Goal: Find specific page/section: Find specific page/section

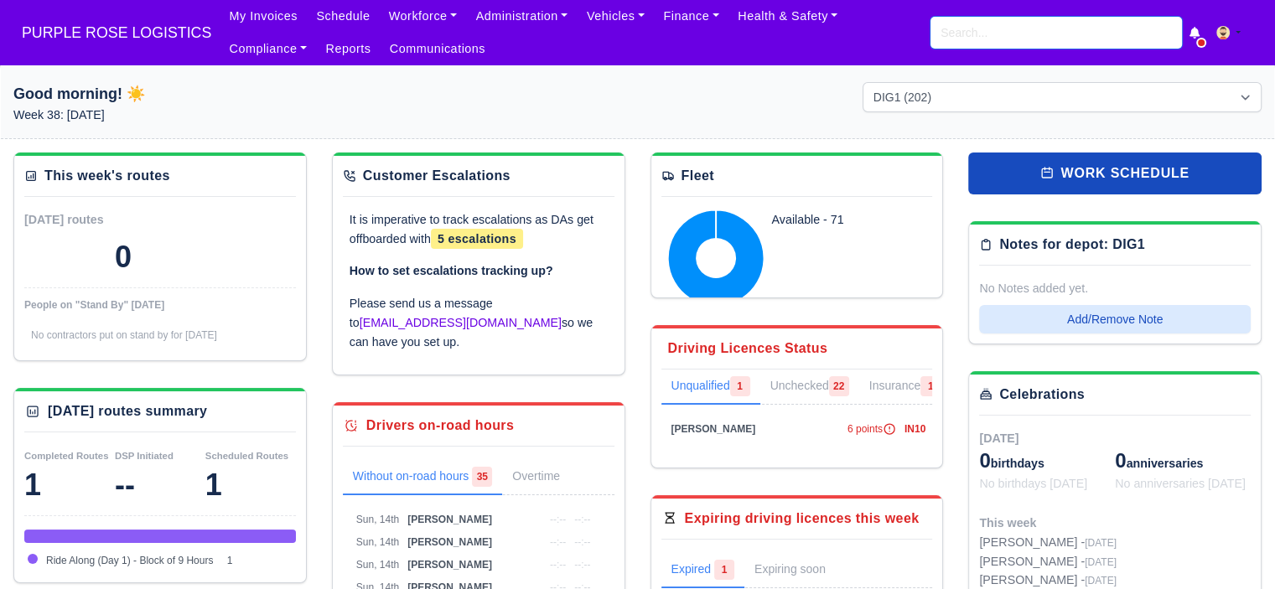
click at [977, 29] on input "search" at bounding box center [1055, 33] width 251 height 32
type input "mura"
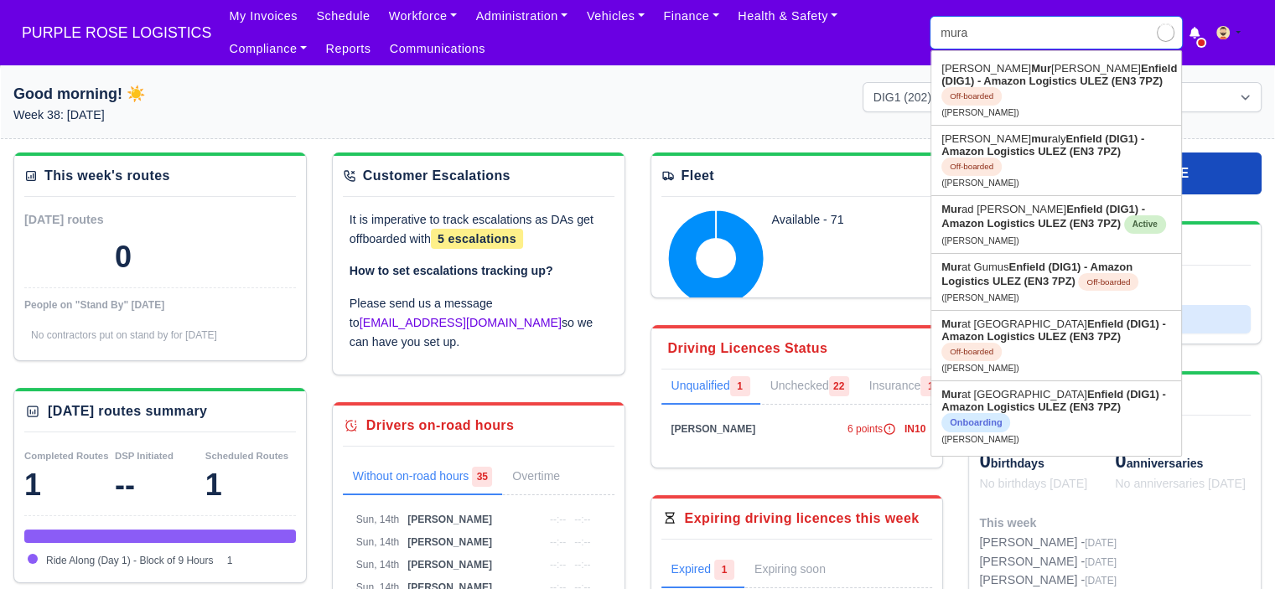
type input "murad Abdmelrezak Ibrahim"
type input "murad"
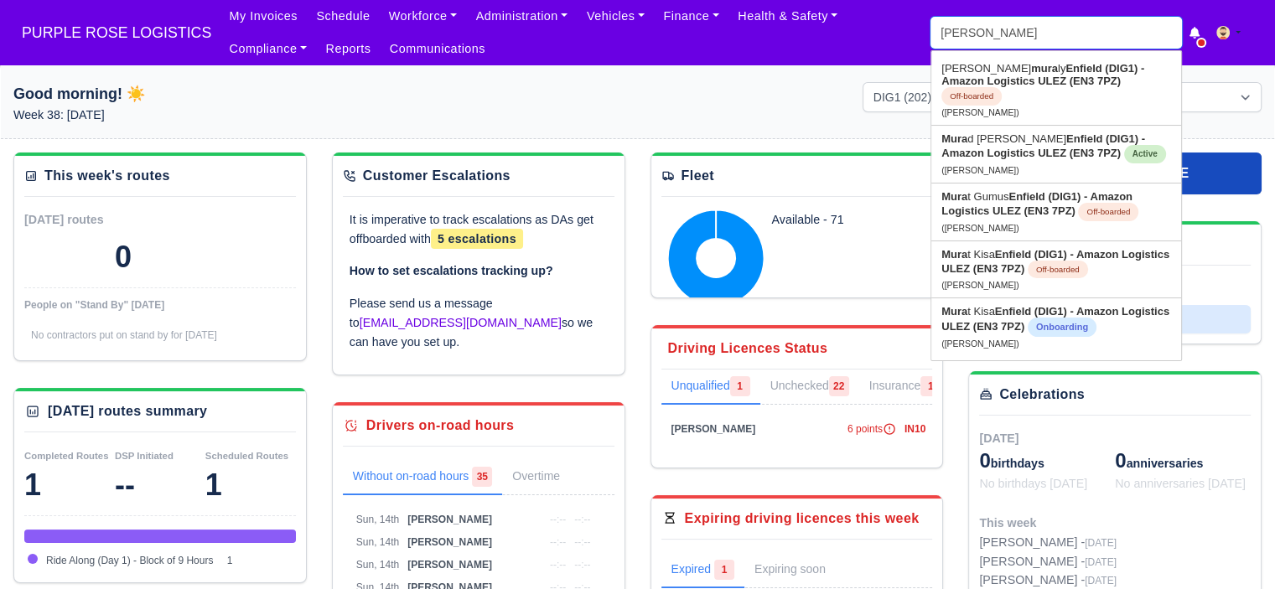
type input "murad Abdmelrezak Ibrahim"
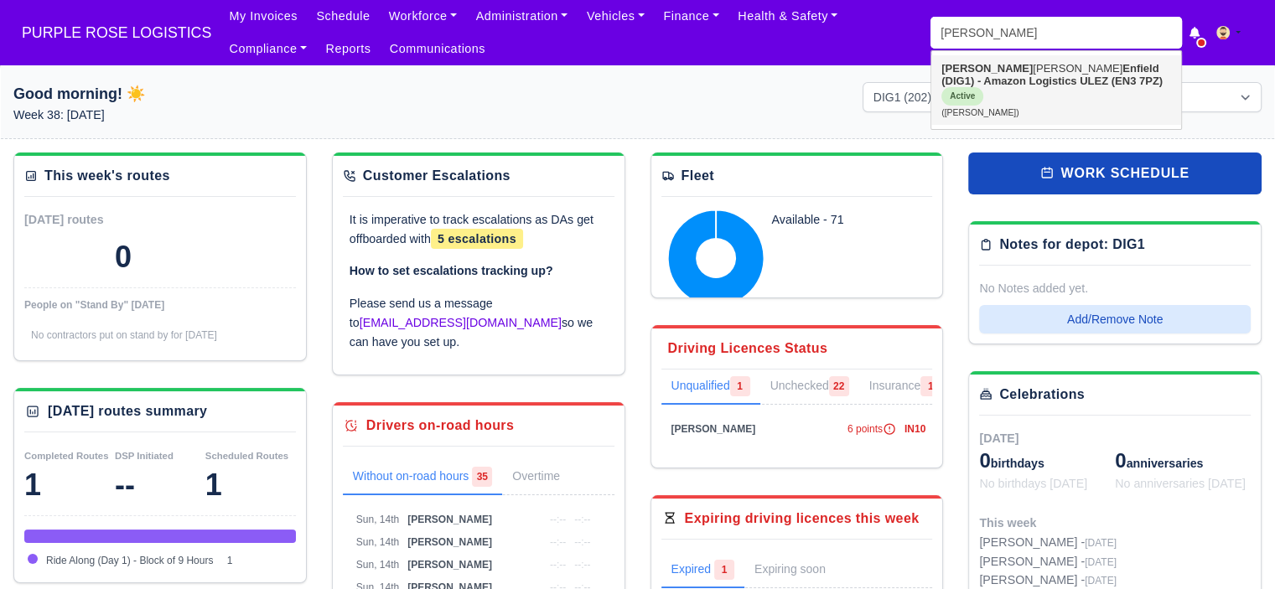
click at [994, 85] on strong "Enfield (DIG1) - Amazon Logistics ULEZ (EN3 7PZ)" at bounding box center [1051, 74] width 221 height 25
type input "Murad Abdmelrezak Ibrahim"
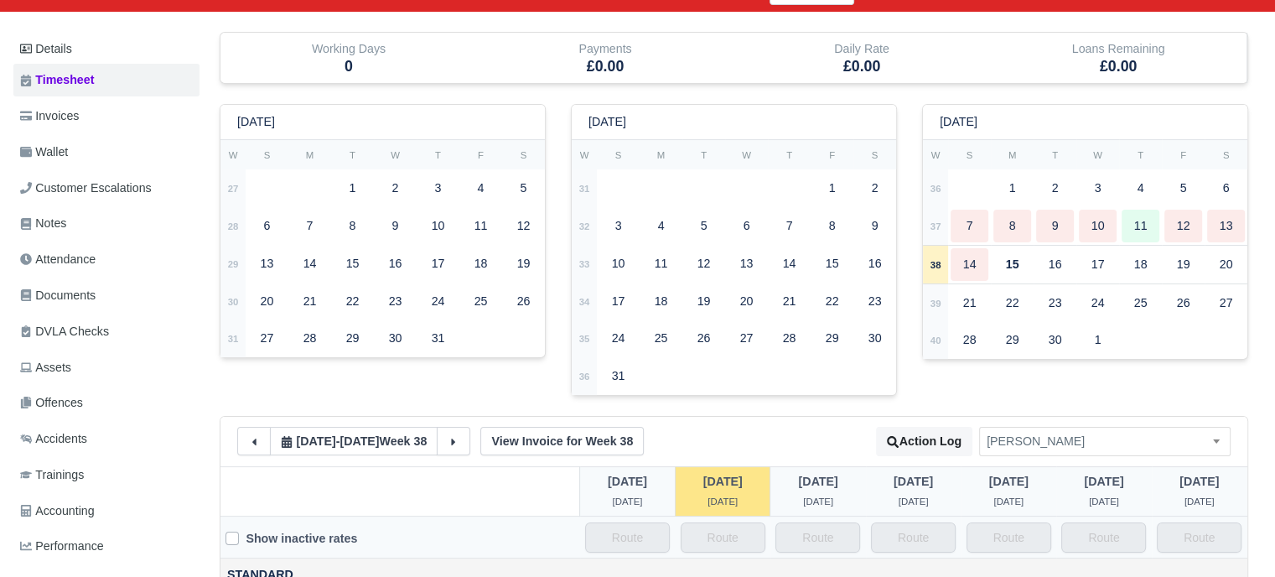
scroll to position [201, 0]
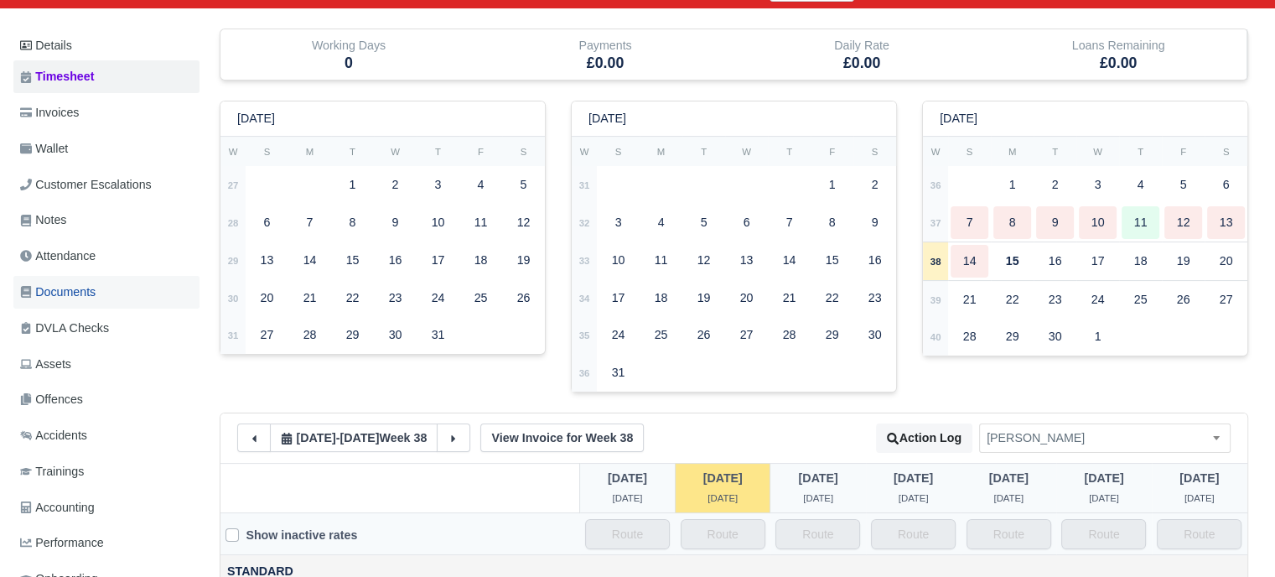
click at [70, 291] on span "Documents" at bounding box center [57, 291] width 75 height 19
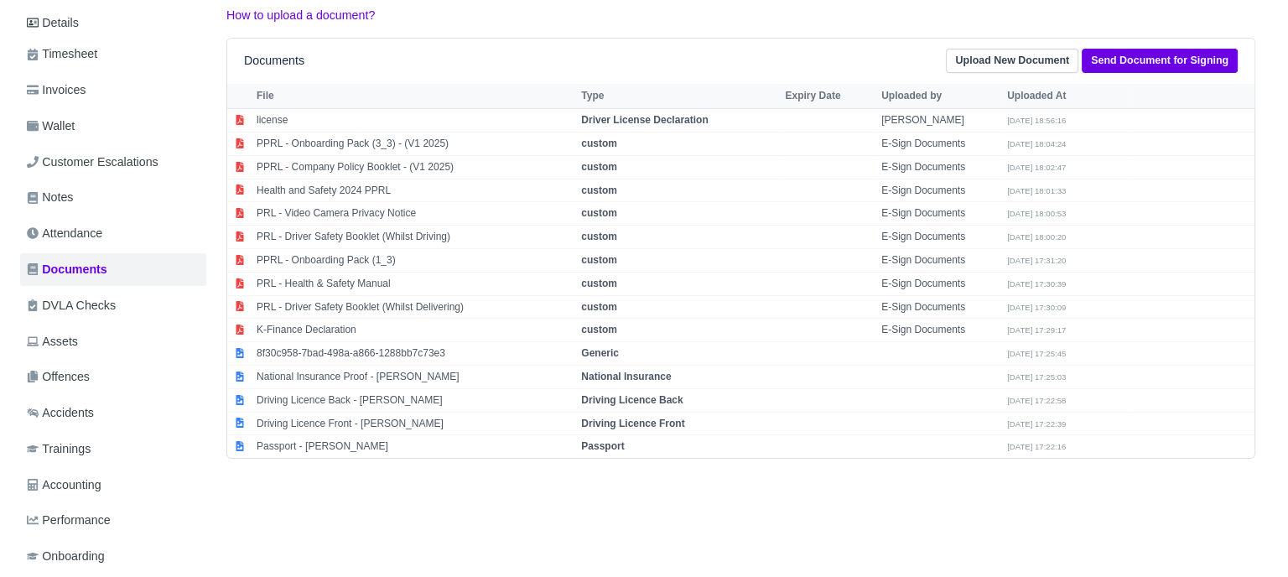
scroll to position [245, 0]
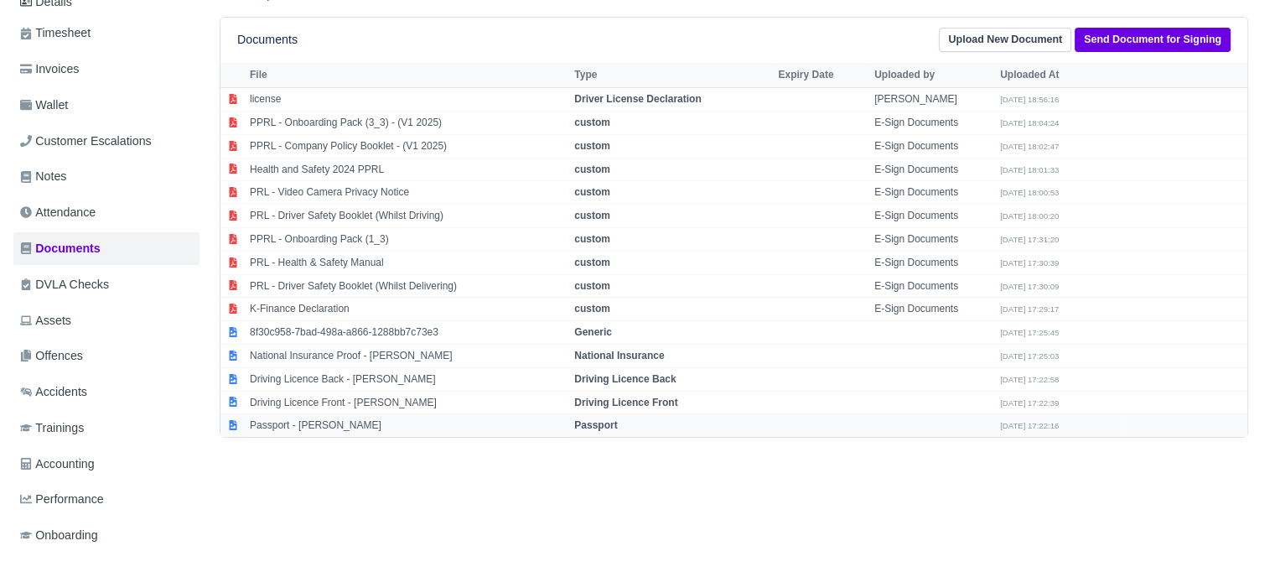
click at [614, 422] on strong "Passport" at bounding box center [595, 425] width 43 height 12
select select "passport"
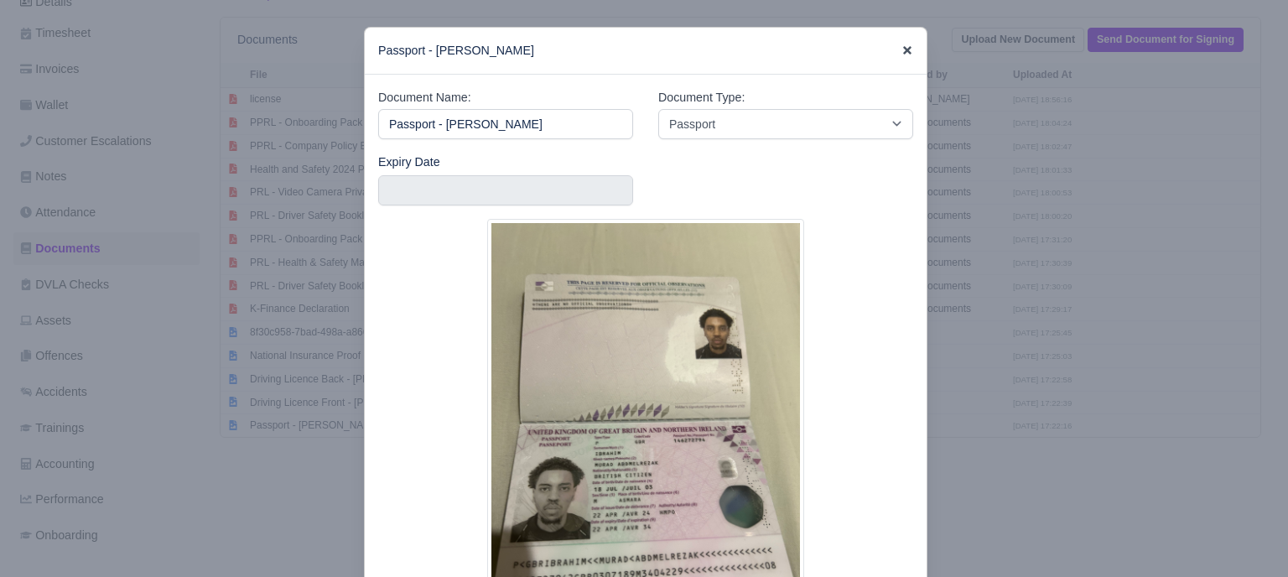
drag, startPoint x: 889, startPoint y: 53, endPoint x: 903, endPoint y: 54, distance: 13.4
click at [903, 54] on div "Passport - Murad Abdmelrezak Ibrahim" at bounding box center [646, 51] width 562 height 47
click at [903, 54] on icon at bounding box center [907, 50] width 8 height 8
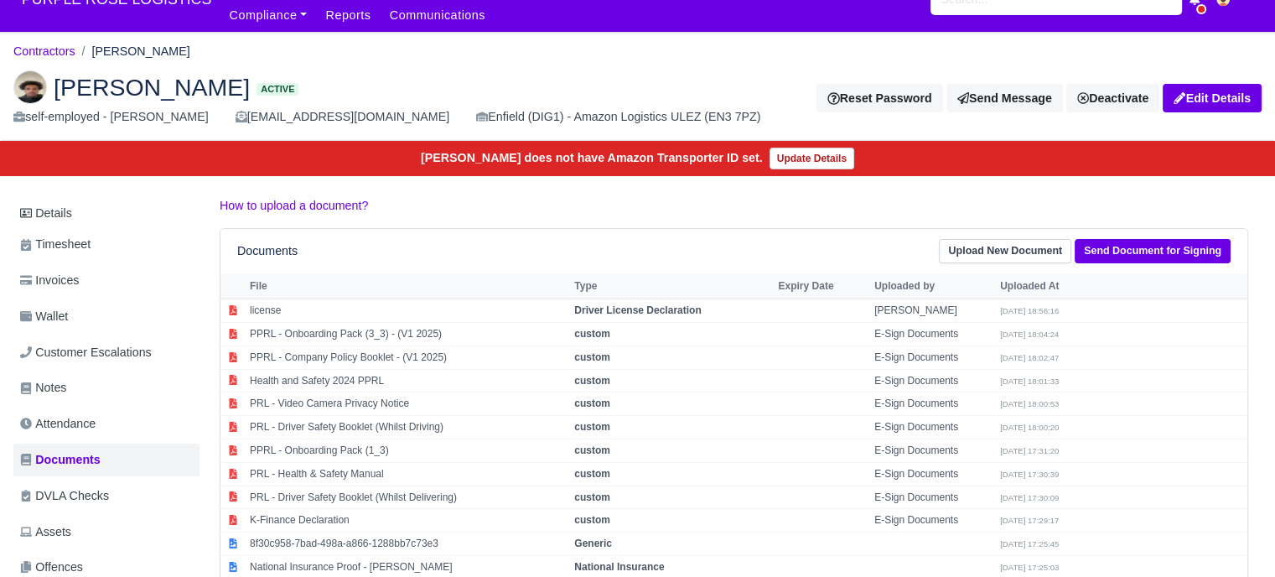
scroll to position [30, 0]
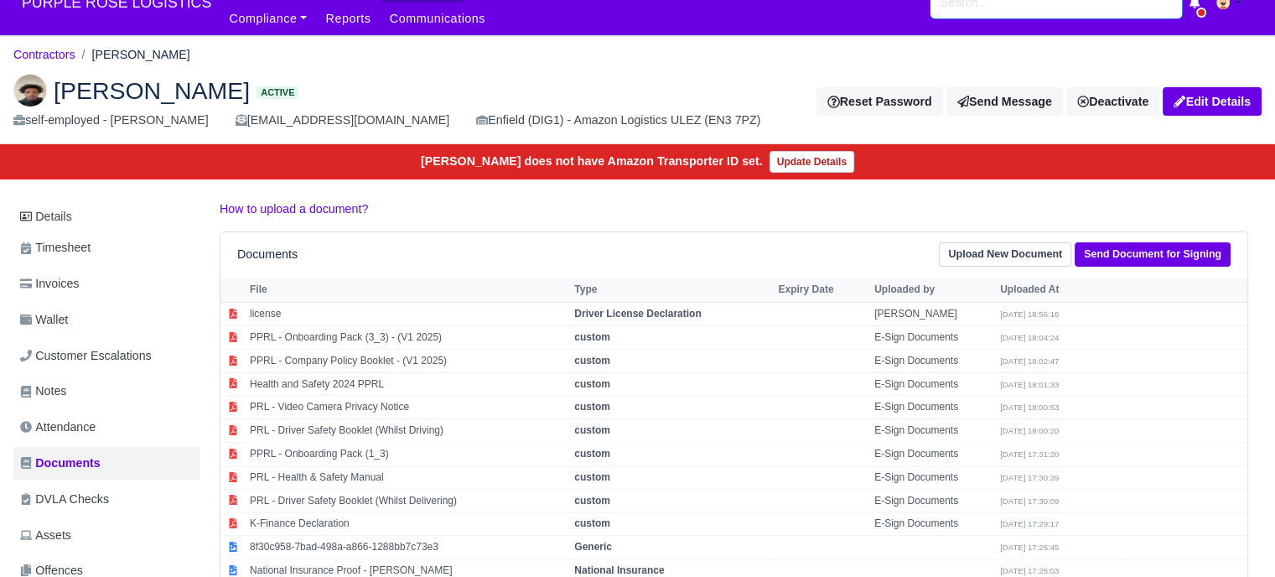
click at [1017, 10] on input "search" at bounding box center [1055, 3] width 251 height 32
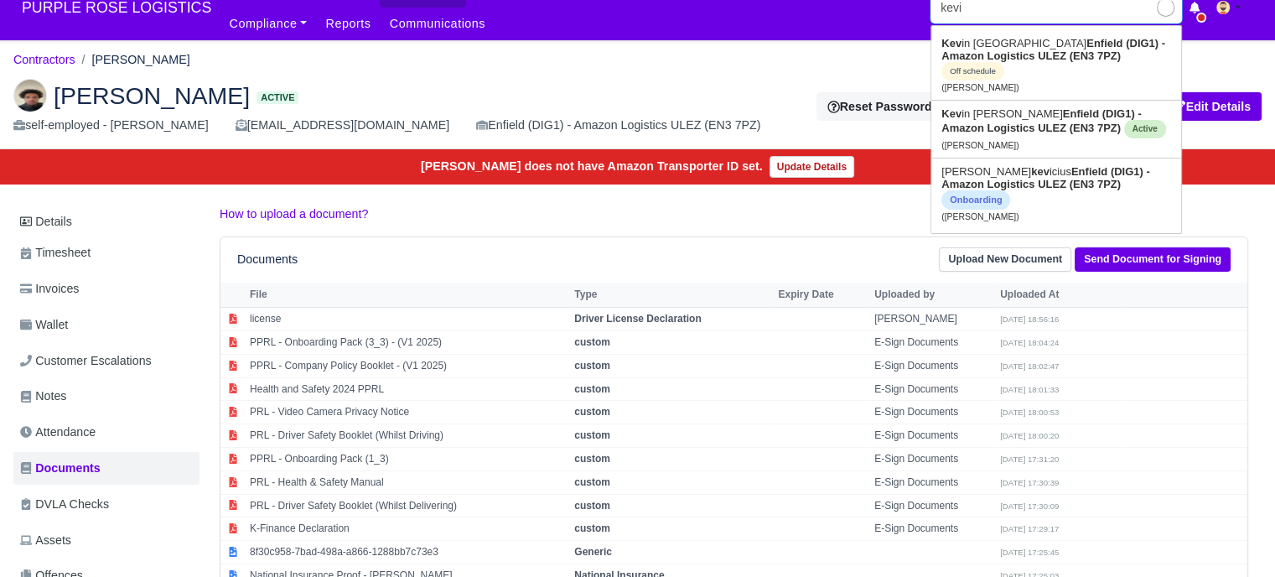
type input "kevin"
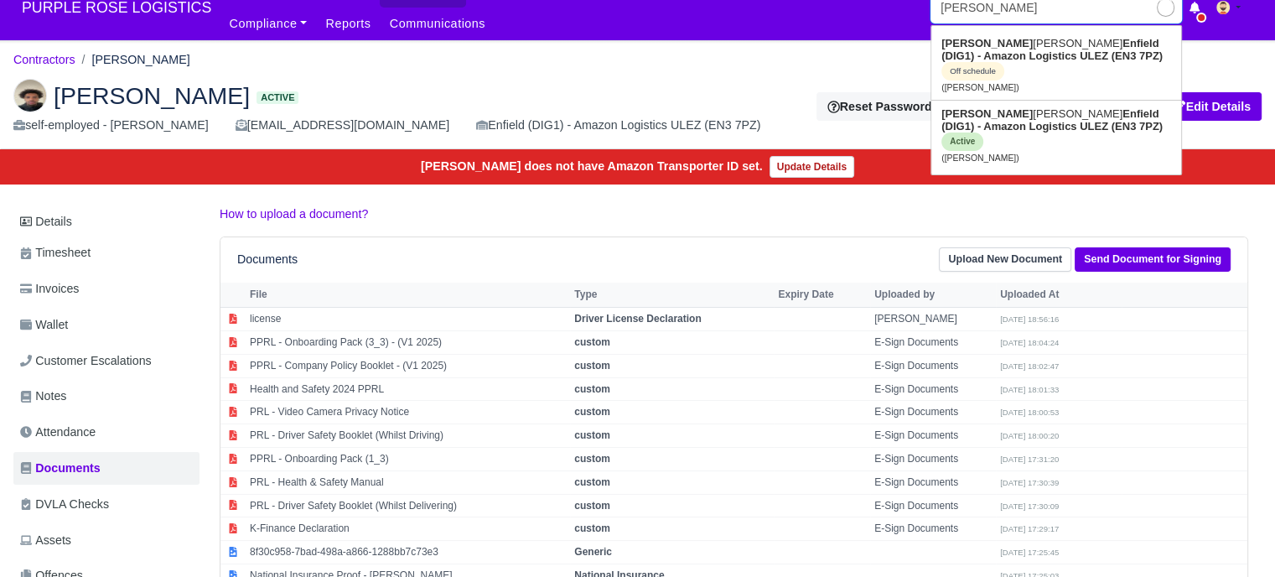
type input "kevin Boamah"
click at [1019, 121] on link "Kevin Huczko Enfield (DIG1) - Amazon Logistics ULEZ (EN3 7PZ) Active (Kevin Huc…" at bounding box center [1056, 136] width 250 height 70
type input "Kevin Huczko"
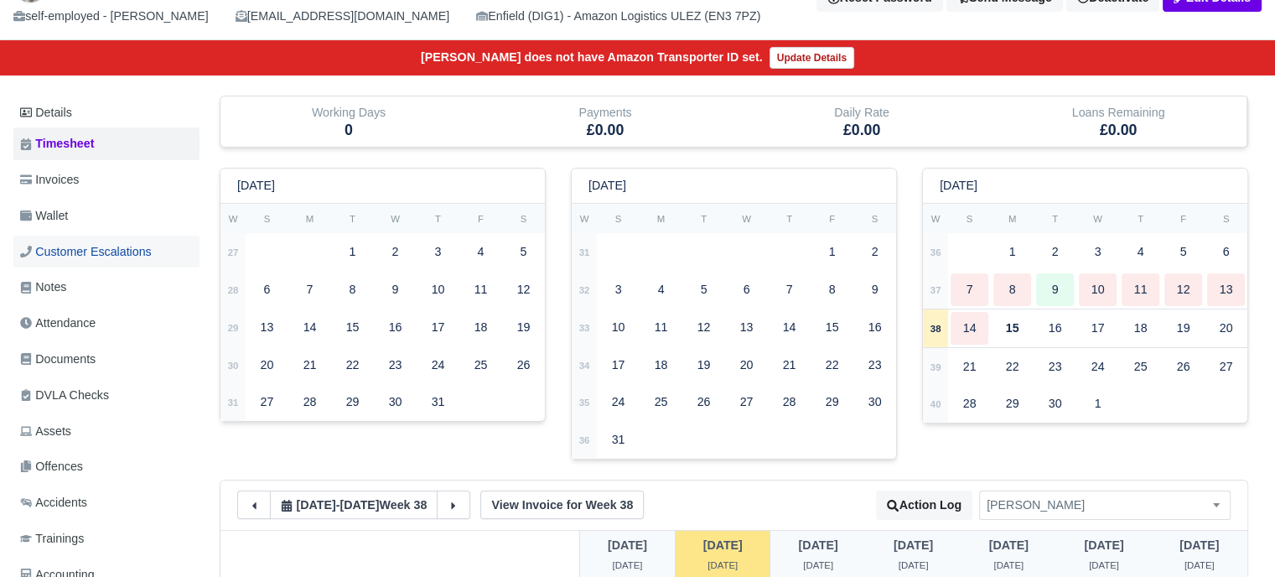
scroll to position [184, 0]
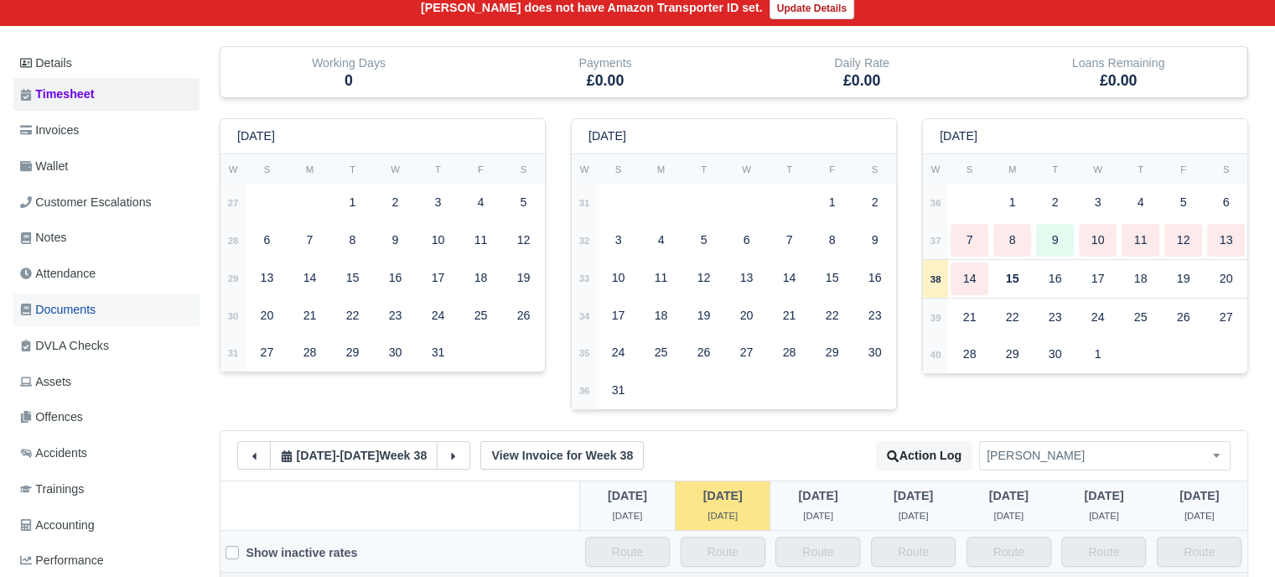
click at [80, 309] on span "Documents" at bounding box center [57, 309] width 75 height 19
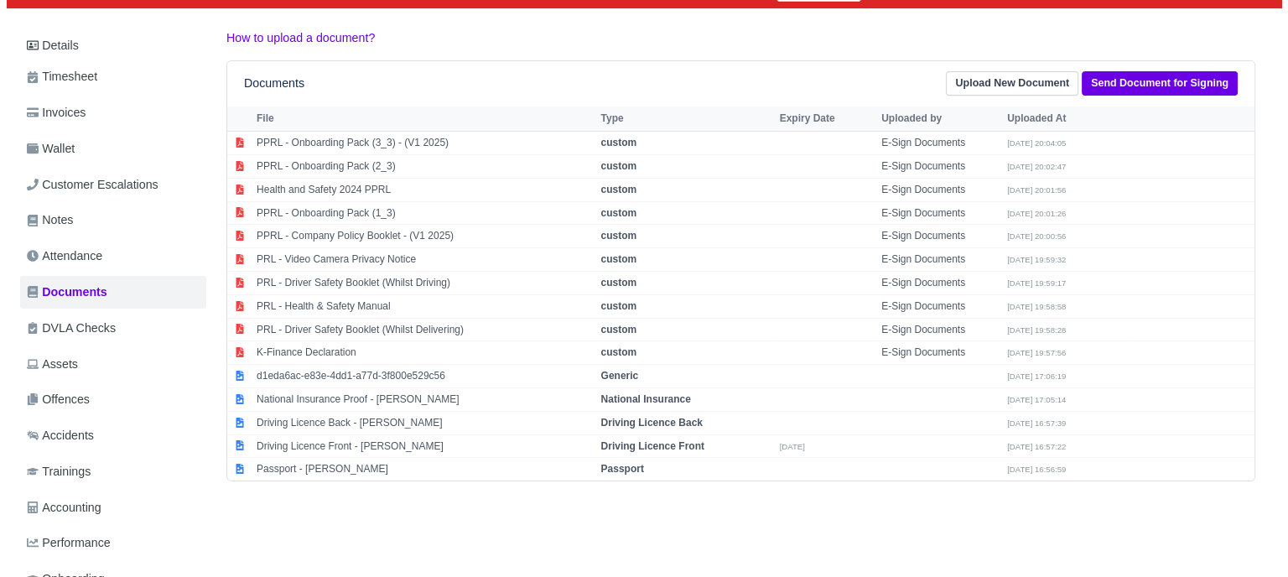
scroll to position [234, 0]
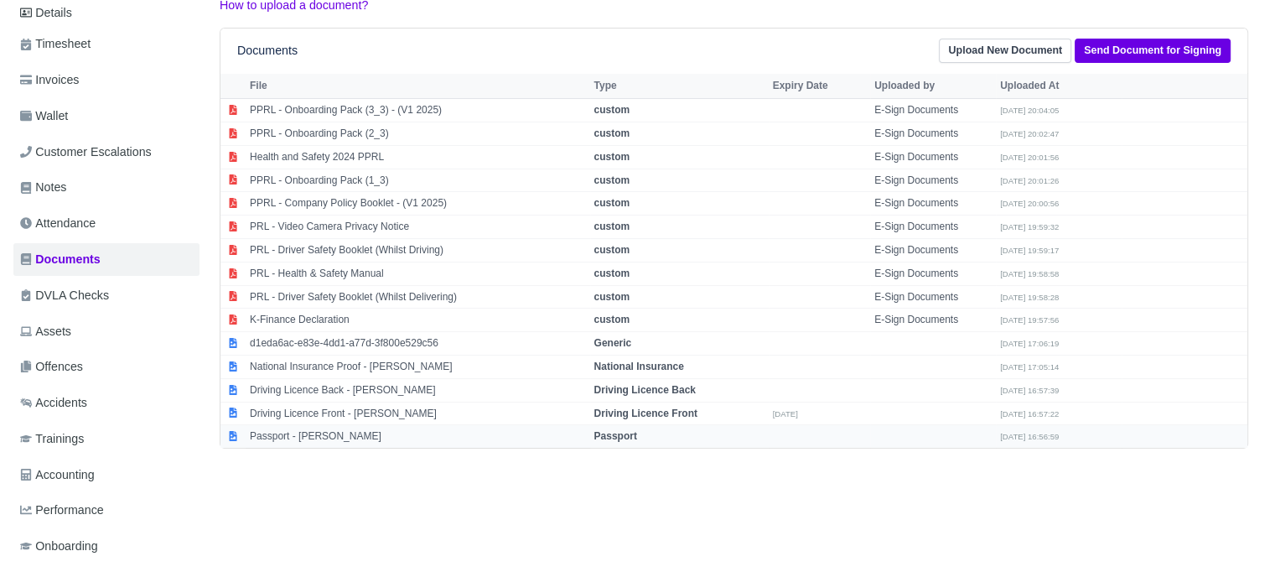
click at [622, 433] on strong "Passport" at bounding box center [615, 436] width 43 height 12
select select "passport"
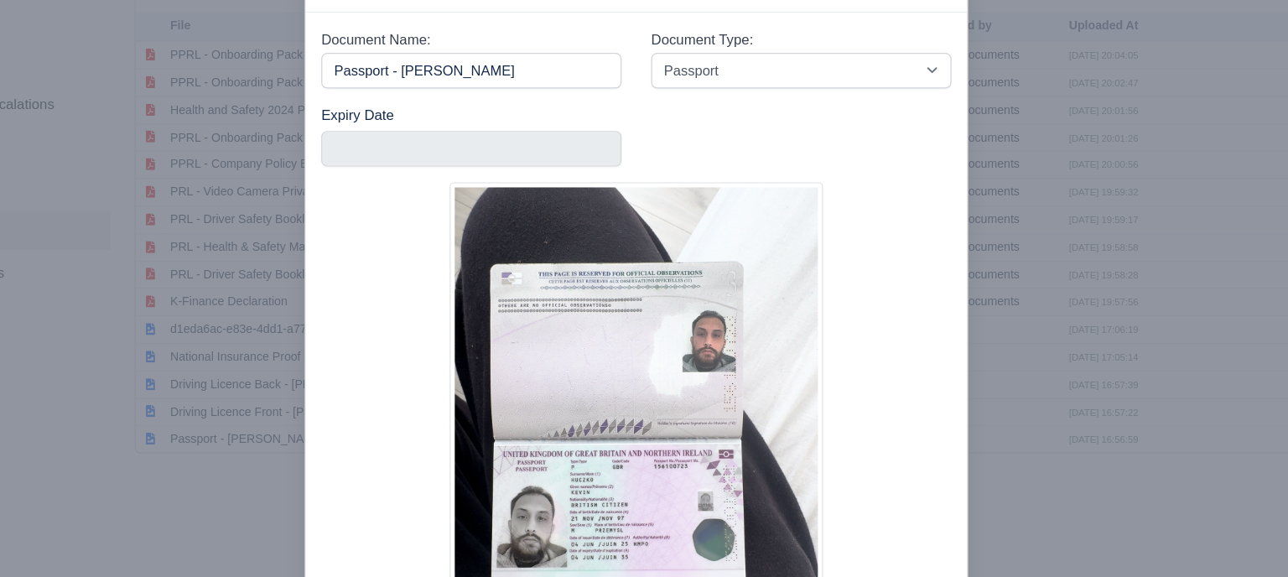
click at [1111, 322] on div at bounding box center [644, 288] width 1288 height 577
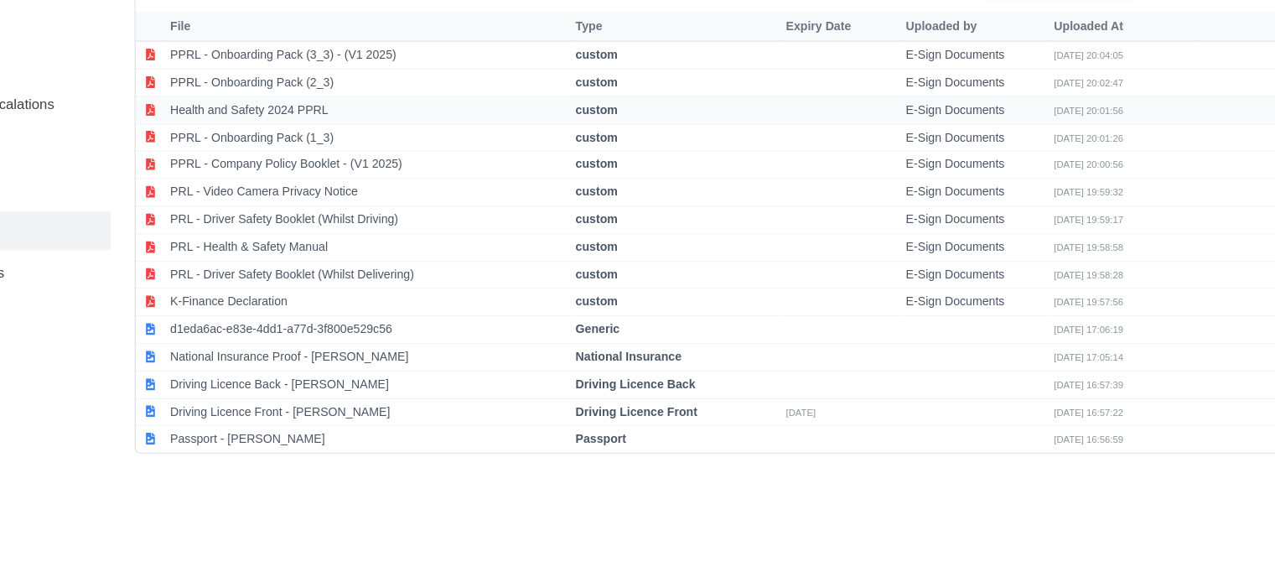
scroll to position [0, 0]
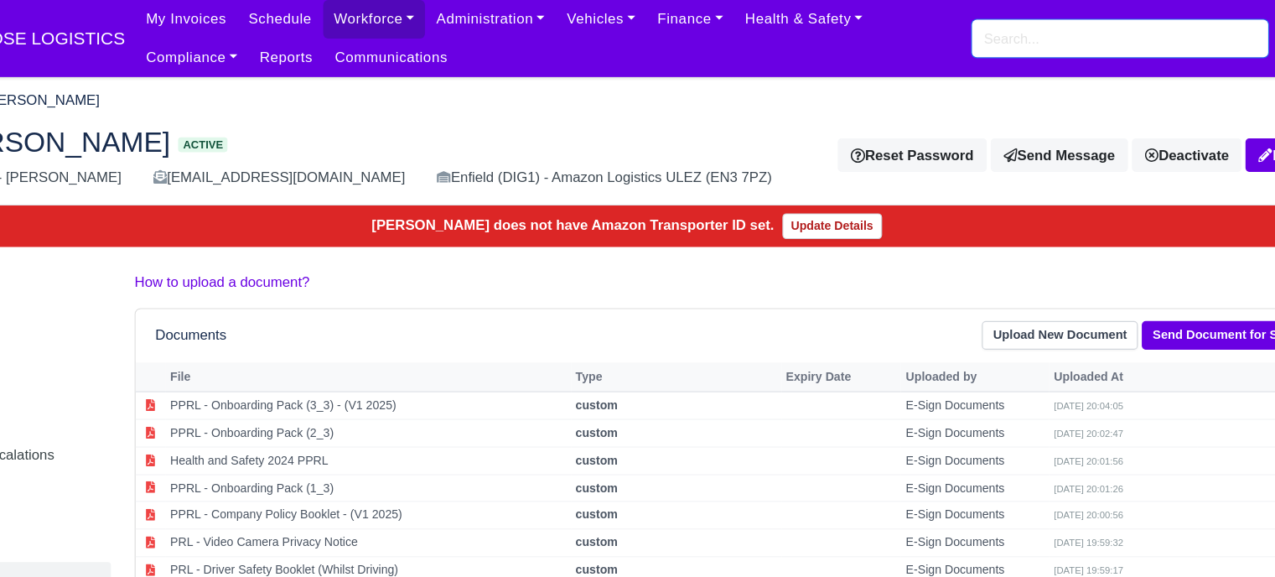
click at [990, 42] on input "search" at bounding box center [1055, 33] width 251 height 32
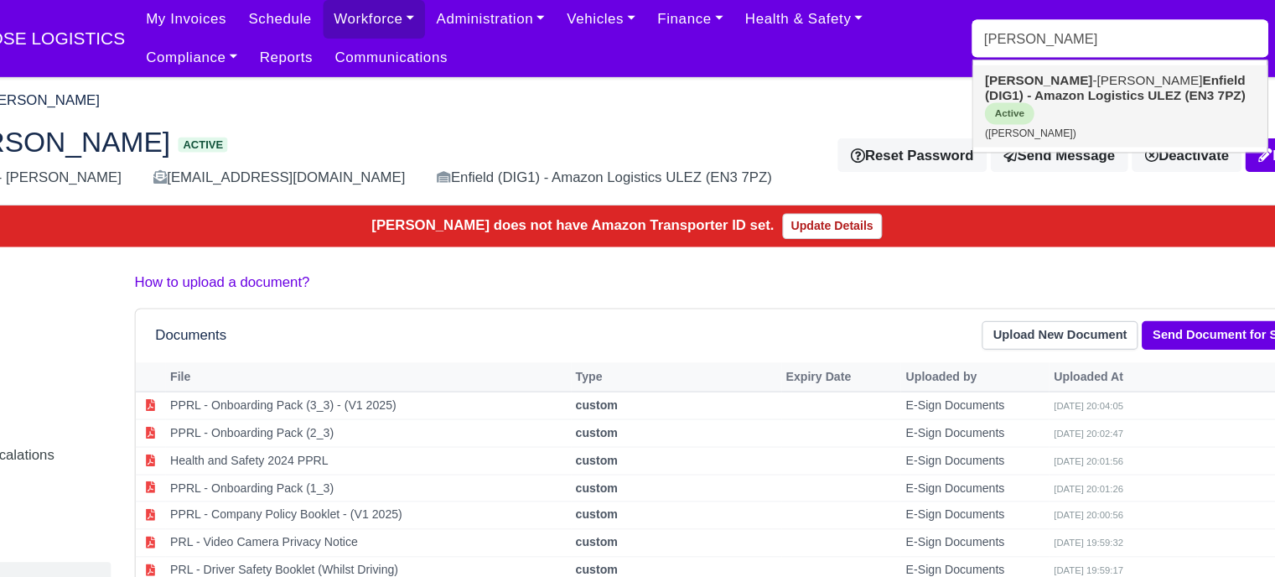
click at [997, 89] on link "Lisa -marie Newton Enfield (DIG1) - Amazon Logistics ULEZ (EN3 7PZ) Active (Lis…" at bounding box center [1056, 90] width 250 height 70
type input "[PERSON_NAME]"
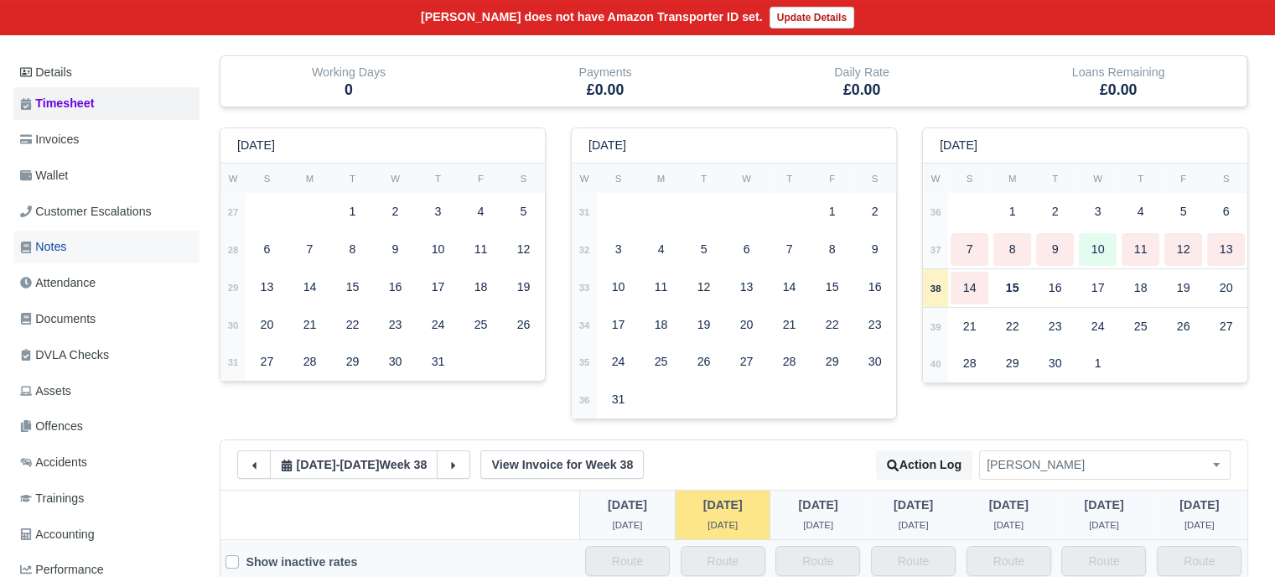
scroll to position [181, 0]
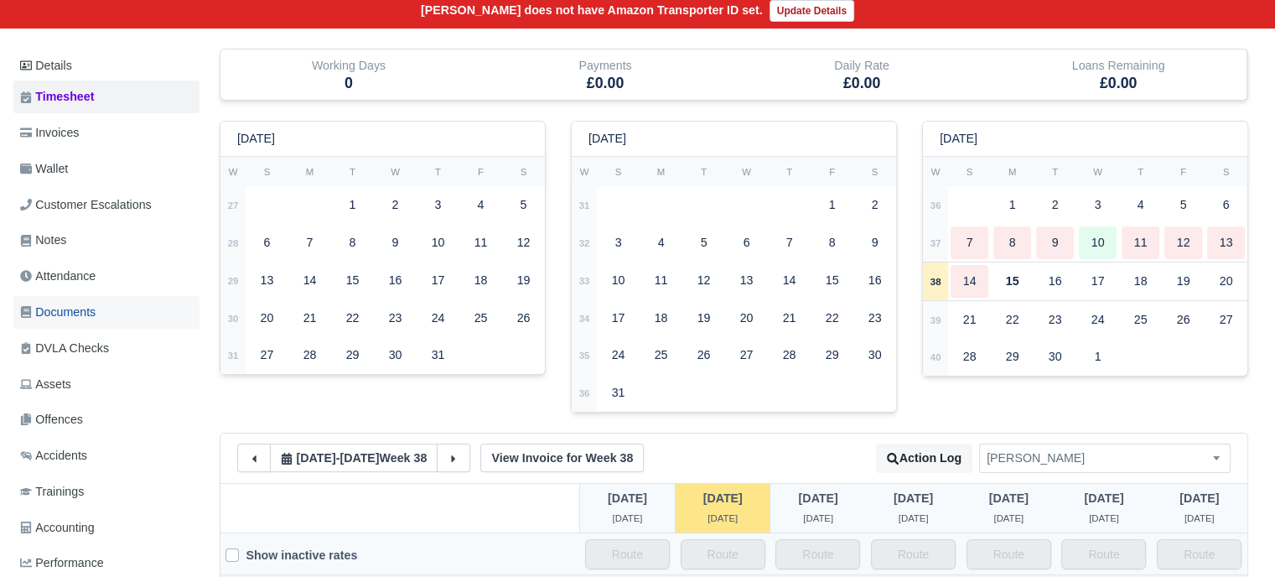
click at [80, 311] on span "Documents" at bounding box center [57, 312] width 75 height 19
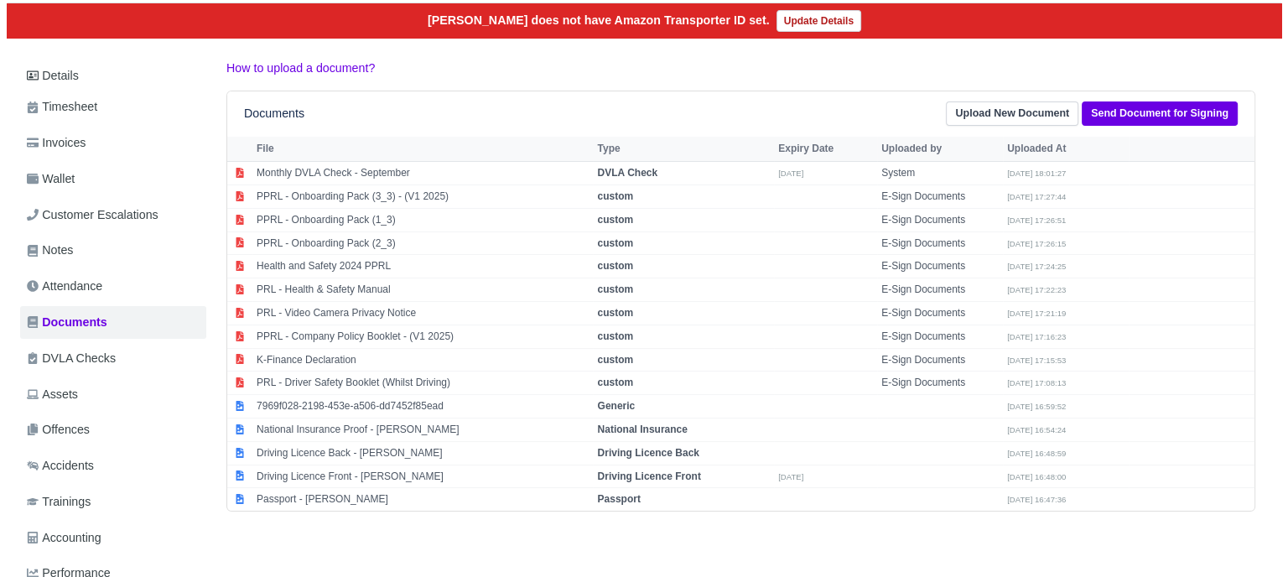
scroll to position [174, 0]
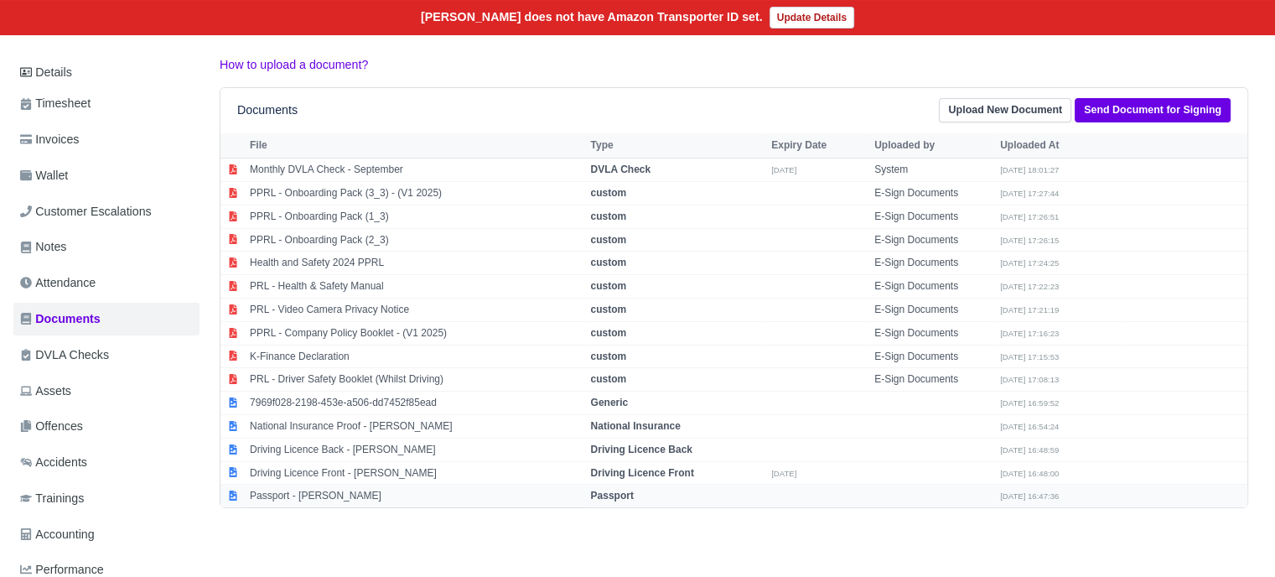
click at [615, 491] on strong "Passport" at bounding box center [611, 496] width 43 height 12
select select "passport"
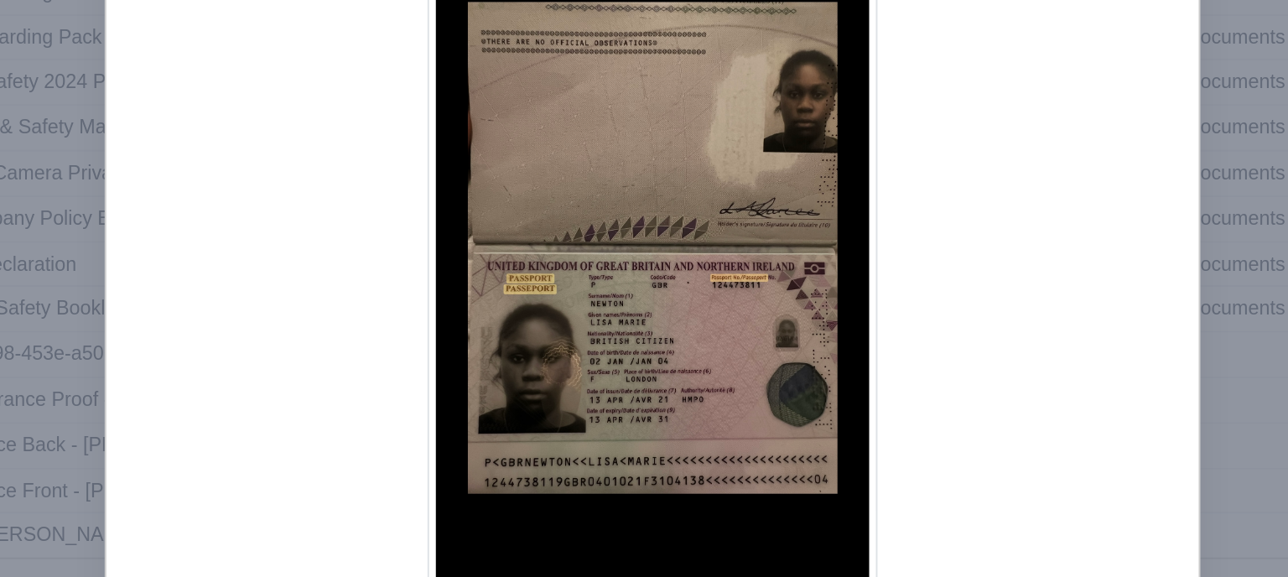
scroll to position [174, 0]
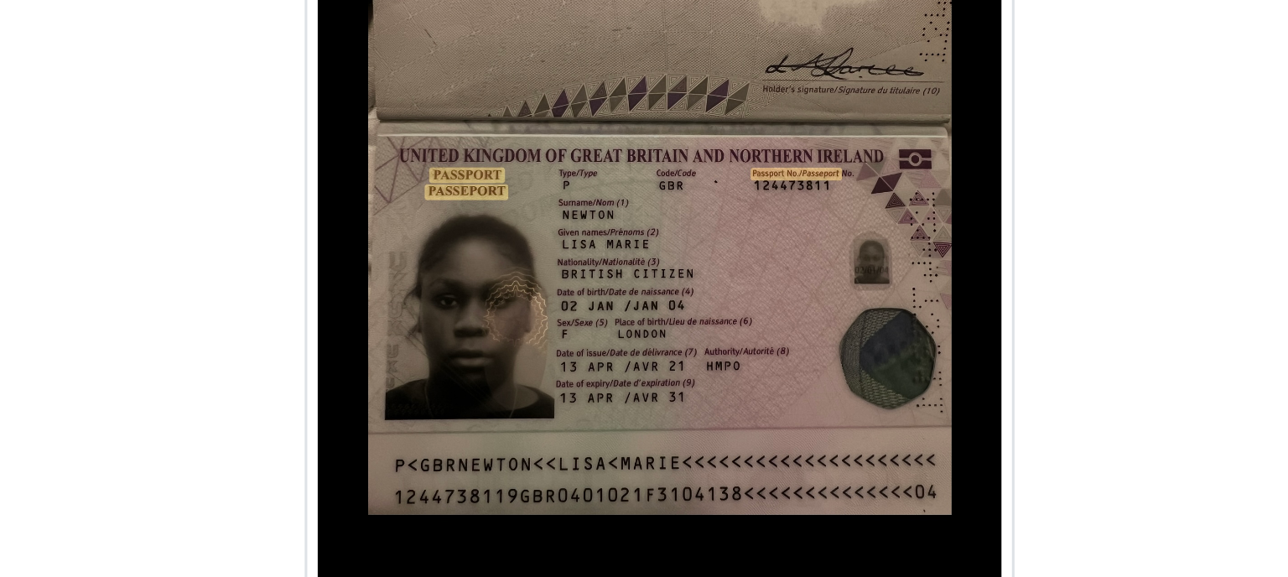
click at [762, 397] on div at bounding box center [645, 347] width 535 height 419
click at [776, 363] on div at bounding box center [645, 347] width 535 height 419
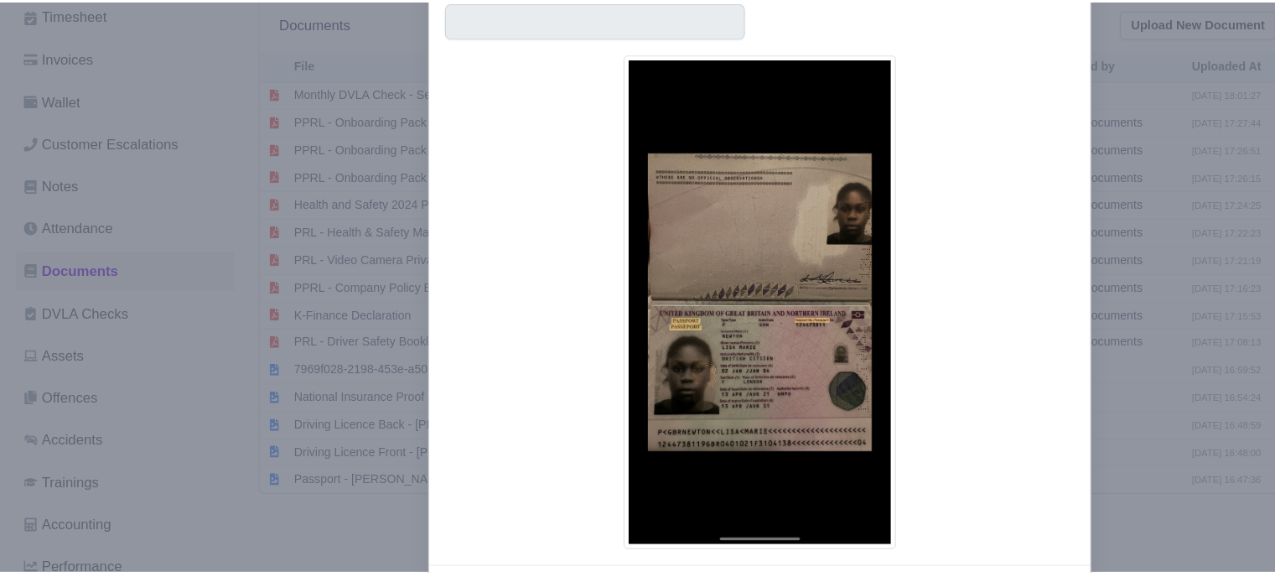
scroll to position [172, 0]
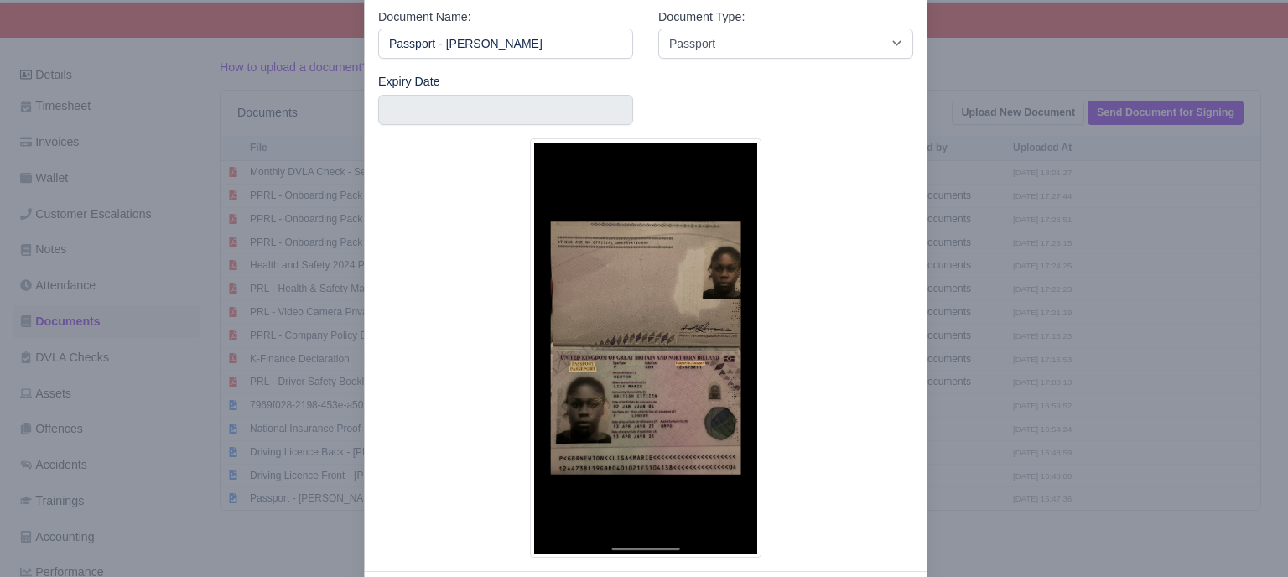
click at [1061, 174] on div at bounding box center [644, 288] width 1288 height 577
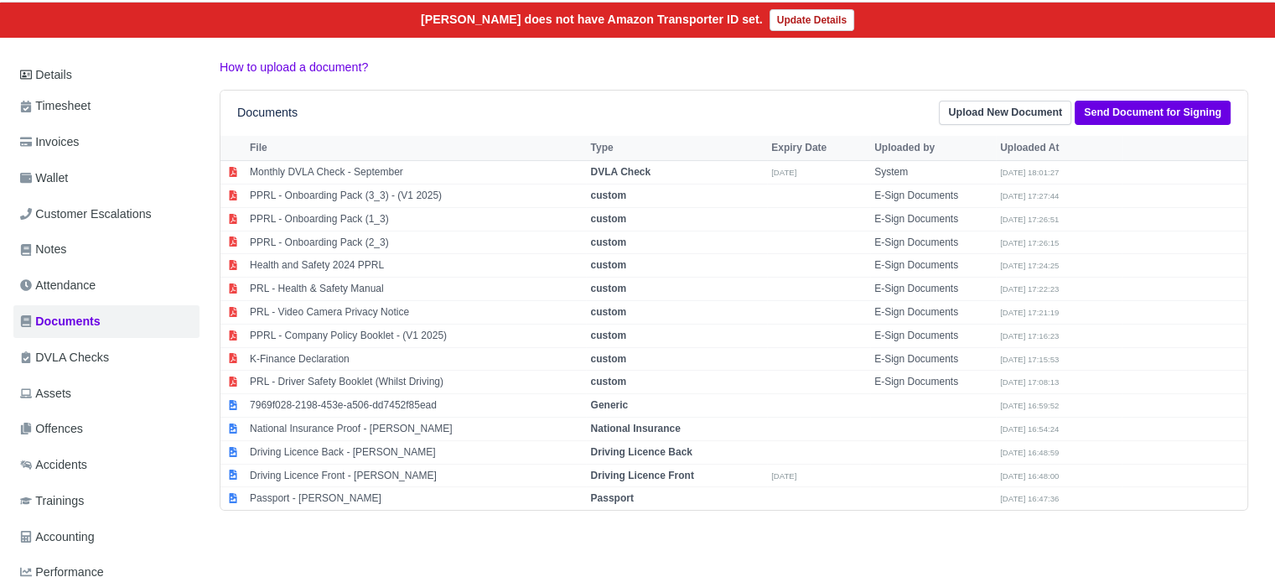
drag, startPoint x: 776, startPoint y: 363, endPoint x: 1061, endPoint y: 174, distance: 341.8
click at [1061, 174] on body "PURPLE ROSE LOGISTICS My Invoices Schedule Workforce Manpower Expiring Document…" at bounding box center [637, 116] width 1275 height 577
